Goal: Check status: Check status

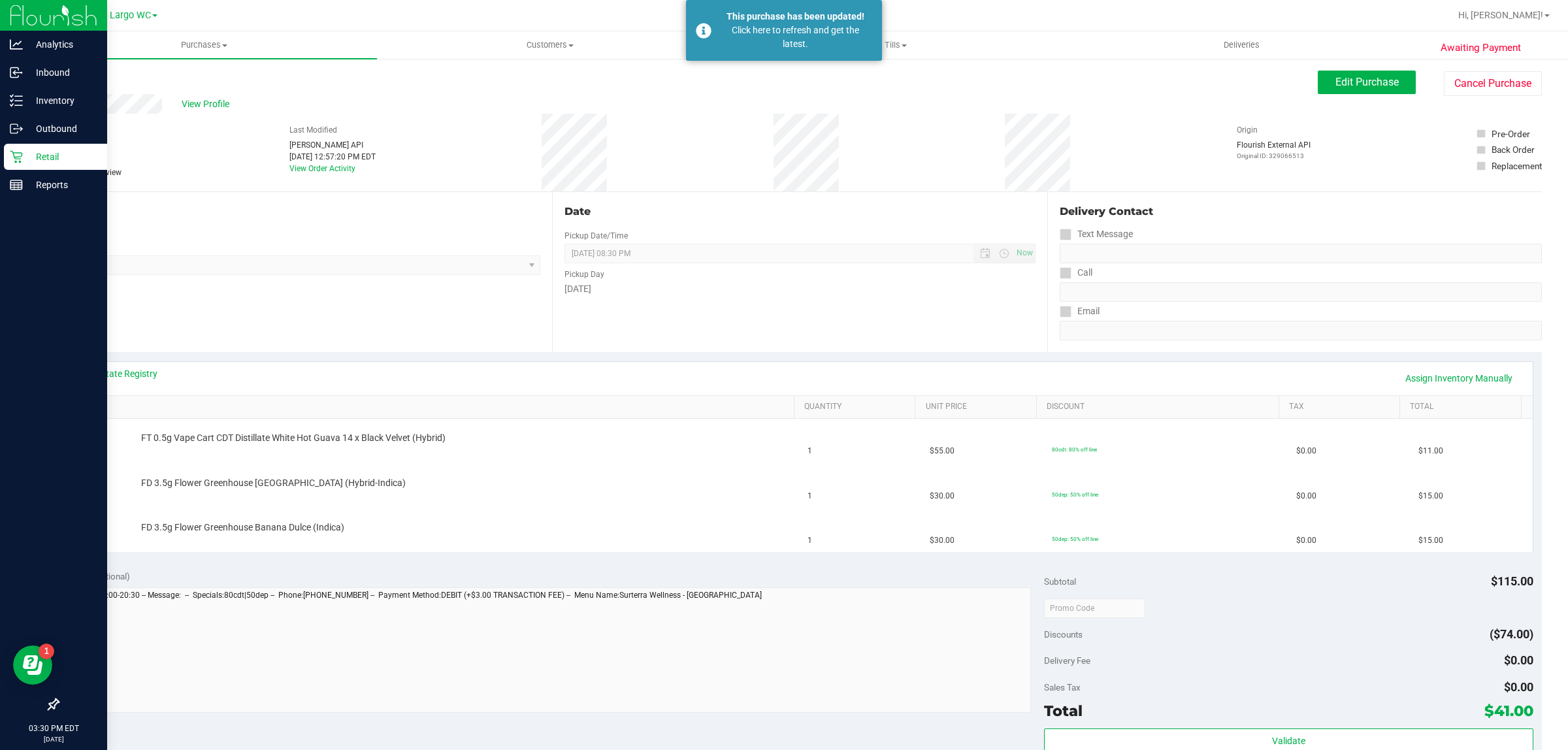
click at [30, 147] on div "Retail" at bounding box center [55, 157] width 103 height 26
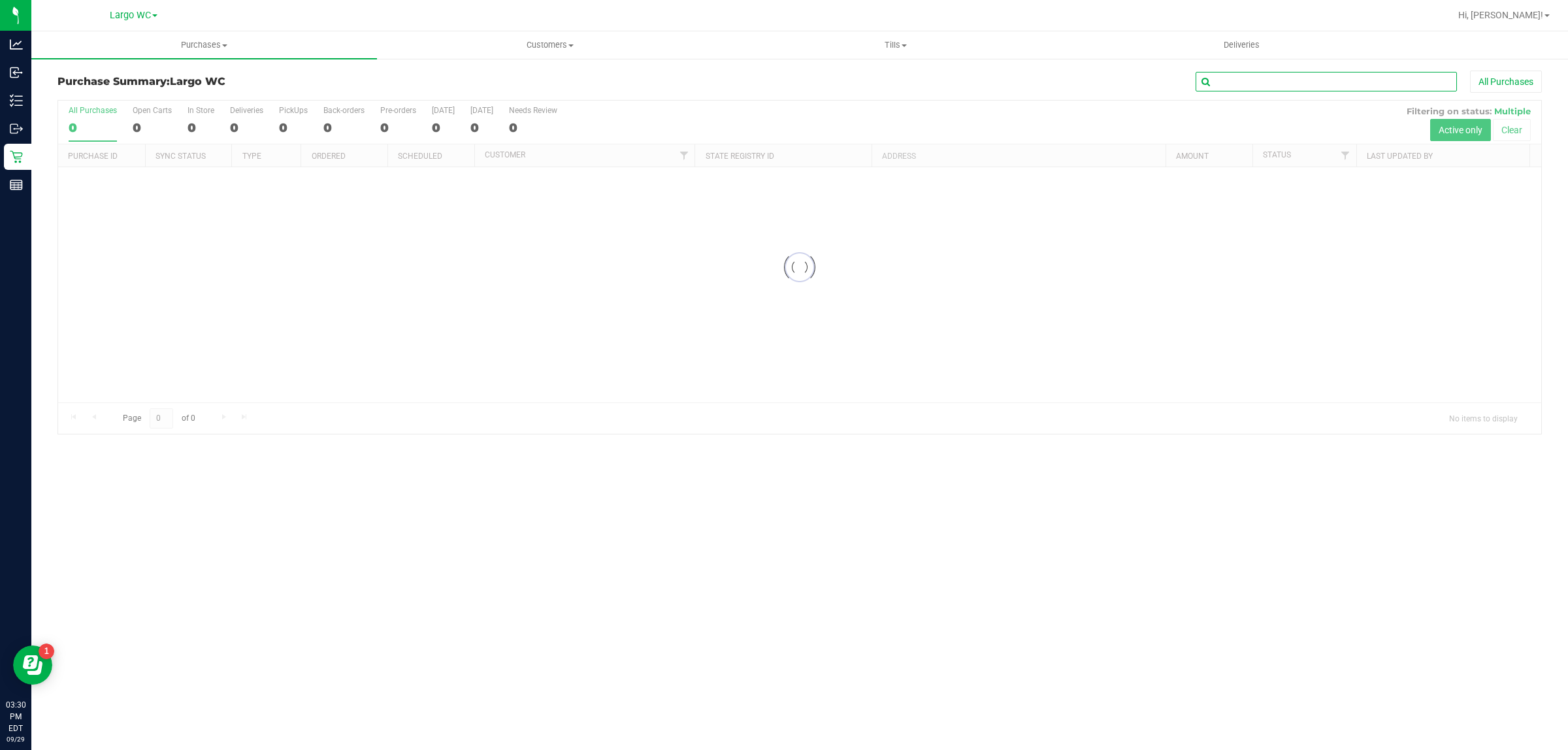
click at [1298, 82] on input "text" at bounding box center [1326, 82] width 262 height 20
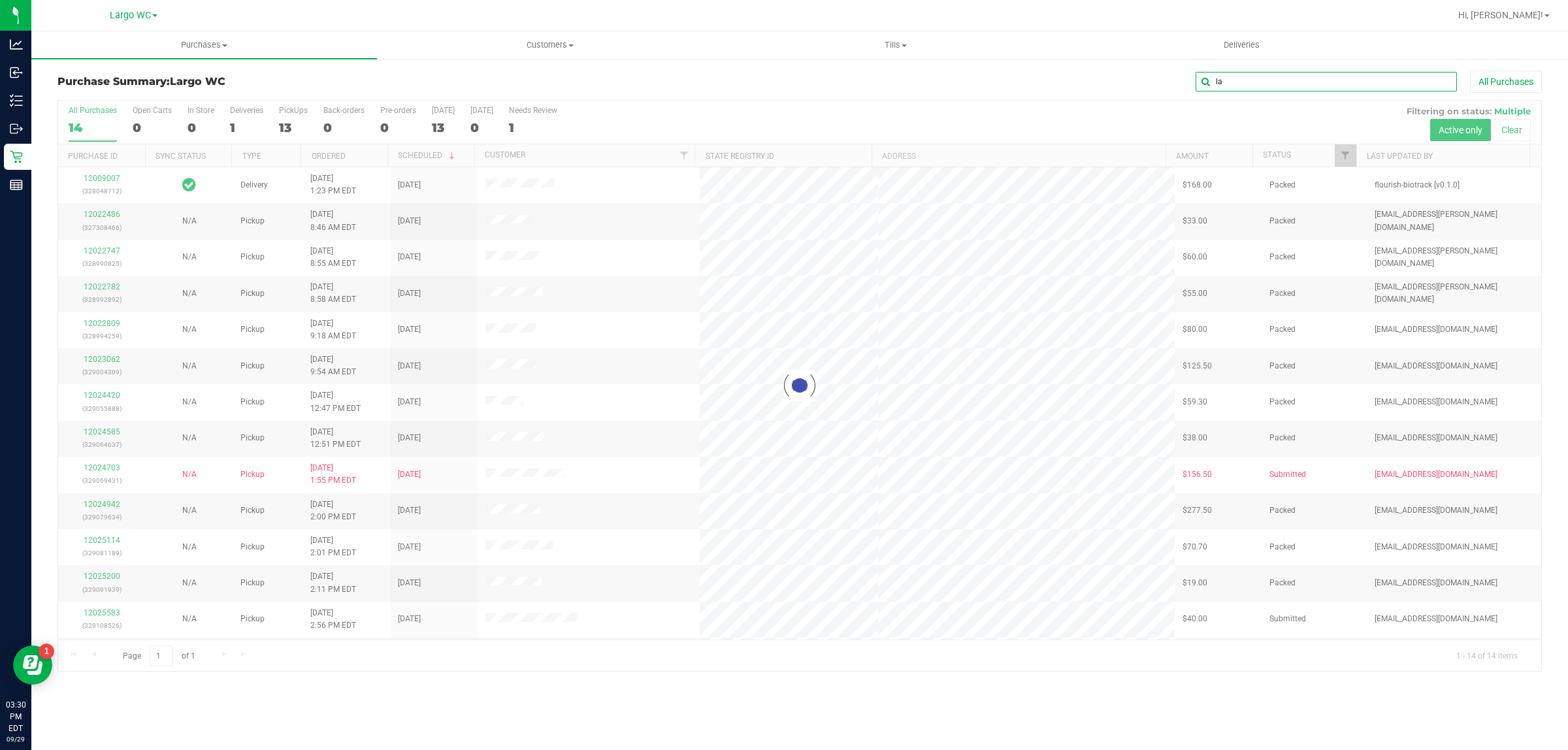
type input "l"
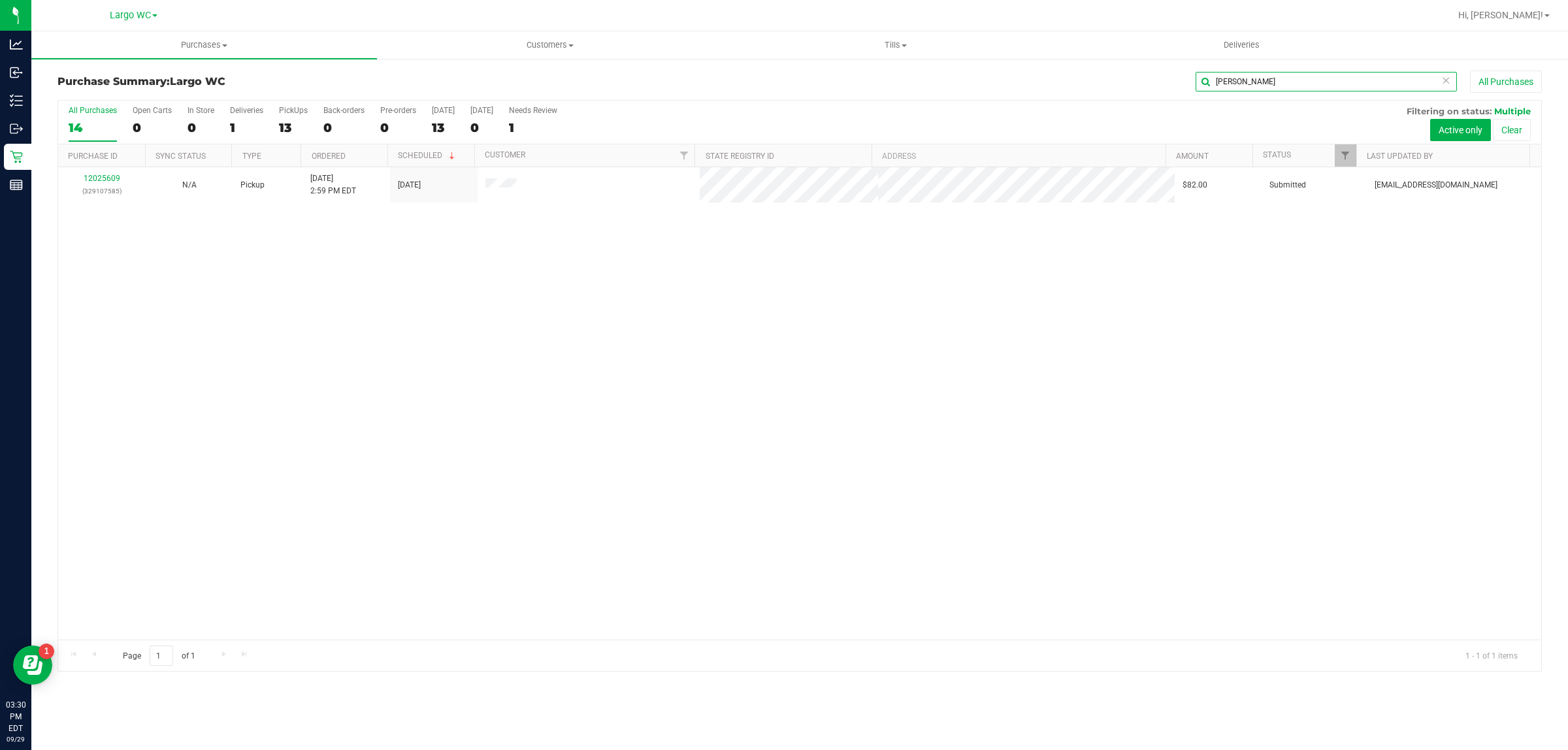
type input "[PERSON_NAME]"
click at [748, 483] on div "12025609 (329107585) N/A Pickup [DATE] 2:59 PM EDT 9/29/2025 $82.00 Submitted […" at bounding box center [800, 404] width 1483 height 473
click at [749, 482] on div "12025609 (329107585) N/A Pickup [DATE] 2:59 PM EDT 9/29/2025 $82.00 Submitted […" at bounding box center [800, 404] width 1483 height 473
click at [576, 552] on div "12025609 (329107585) N/A Pickup [DATE] 2:59 PM EDT 9/29/2025 $82.00 Submitted […" at bounding box center [800, 404] width 1483 height 473
